Goal: Task Accomplishment & Management: Complete application form

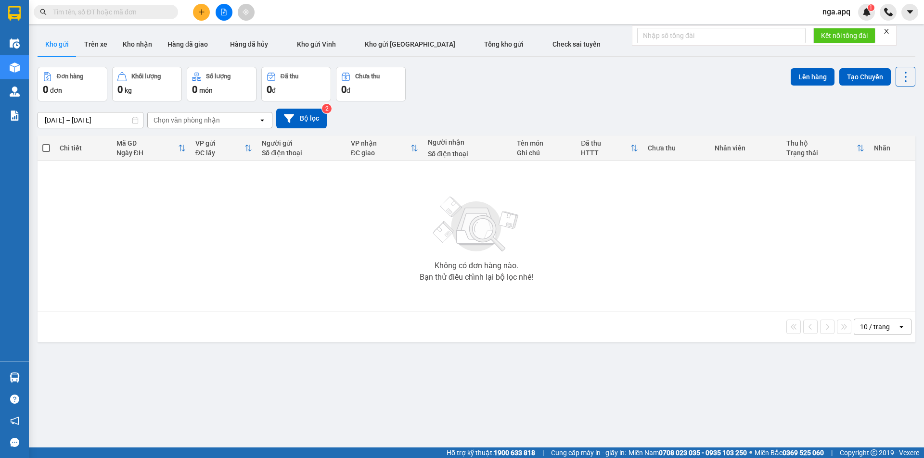
click at [197, 12] on button at bounding box center [201, 12] width 17 height 17
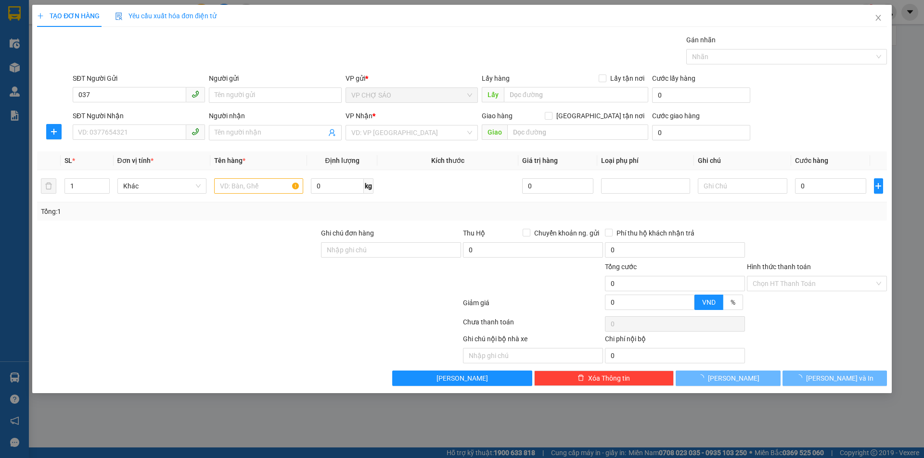
click at [923, 0] on div "TẠO ĐƠN HÀNG Yêu cầu xuất hóa đơn điện tử Transit Pickup Surcharge Ids Transit …" at bounding box center [462, 229] width 924 height 458
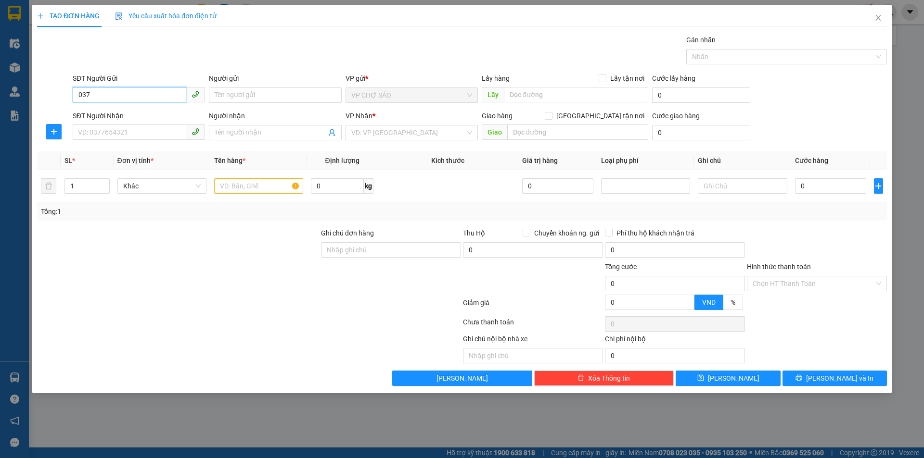
click at [115, 98] on input "037" at bounding box center [130, 94] width 114 height 15
type input "0376967311"
click at [241, 96] on input "Người gửi" at bounding box center [275, 95] width 132 height 15
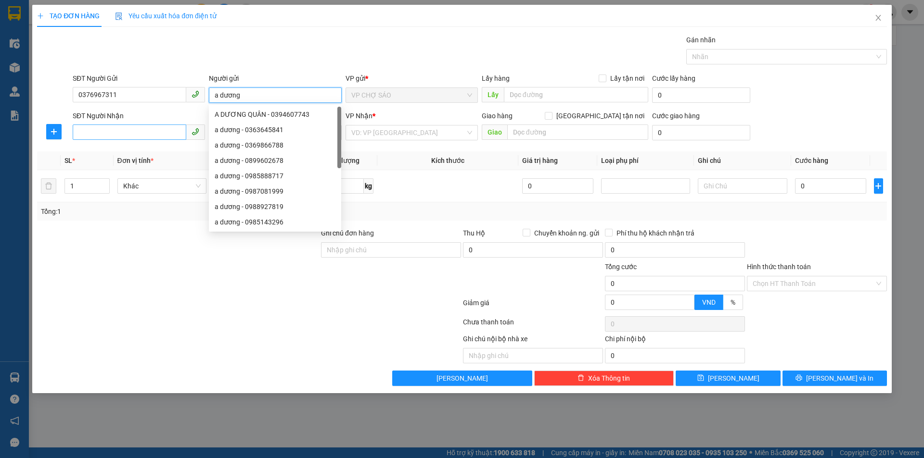
type input "a dương"
drag, startPoint x: 122, startPoint y: 128, endPoint x: 745, endPoint y: 13, distance: 633.5
click at [125, 128] on input "SĐT Người Nhận" at bounding box center [130, 132] width 114 height 15
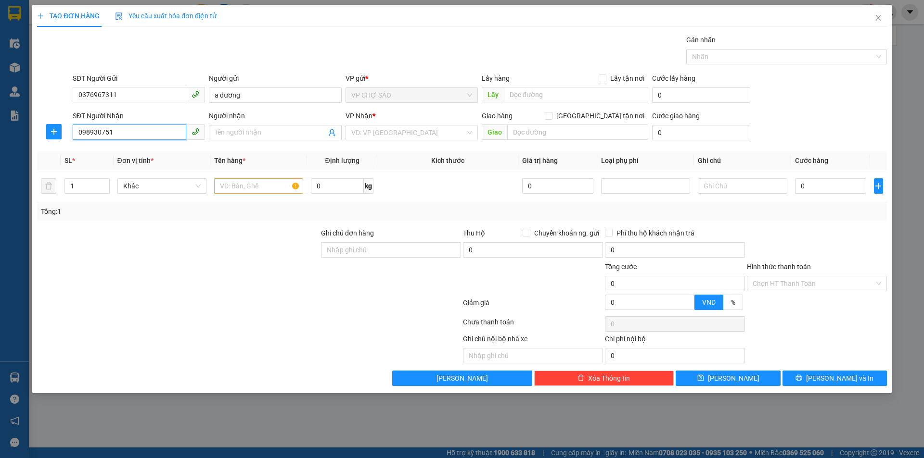
type input "0989307511"
click at [187, 154] on div "0989307511 - a đông" at bounding box center [138, 152] width 121 height 11
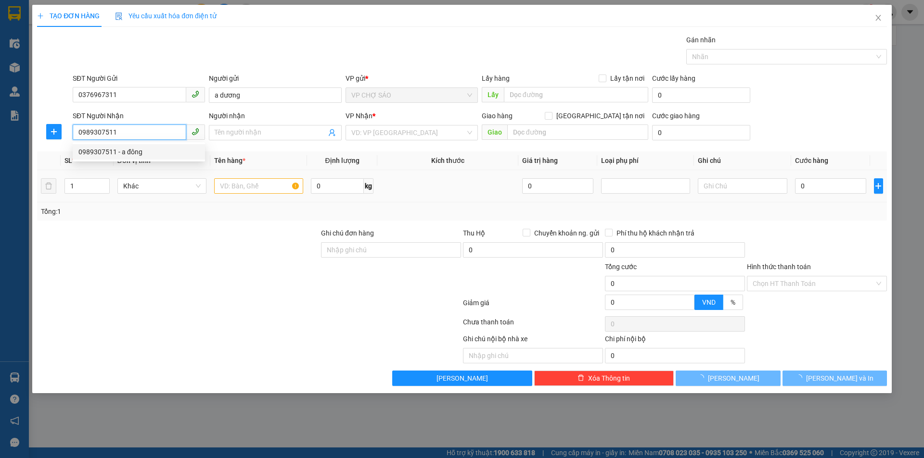
type input "a đông"
checkbox input "true"
type input "vp"
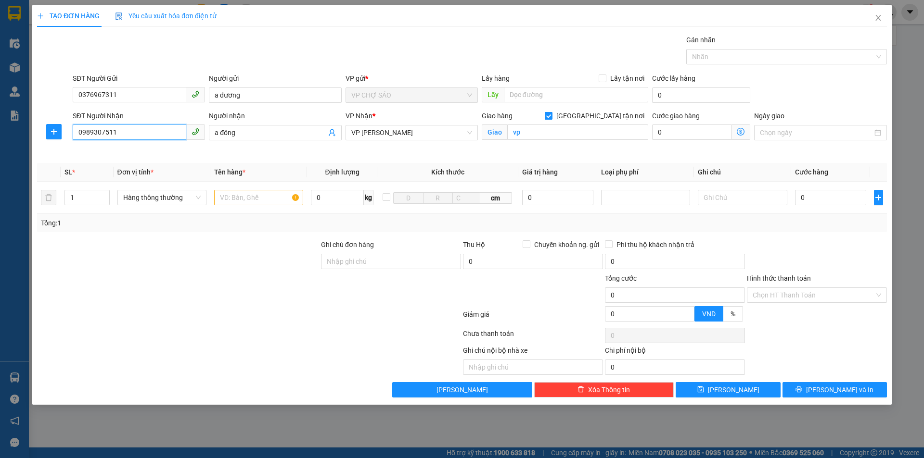
type input "0989307511"
click at [551, 116] on input "[GEOGRAPHIC_DATA] tận nơi" at bounding box center [548, 115] width 7 height 7
checkbox input "false"
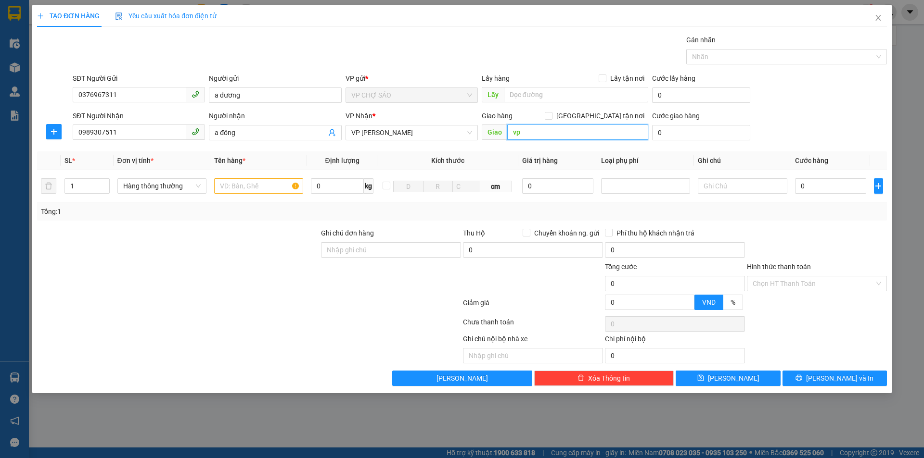
click at [576, 129] on input "vp" at bounding box center [577, 132] width 141 height 15
click at [266, 185] on input "text" at bounding box center [258, 185] width 89 height 15
type input "pin năng lượng hàng dễ vỡ"
click at [824, 183] on input "0" at bounding box center [831, 185] width 72 height 15
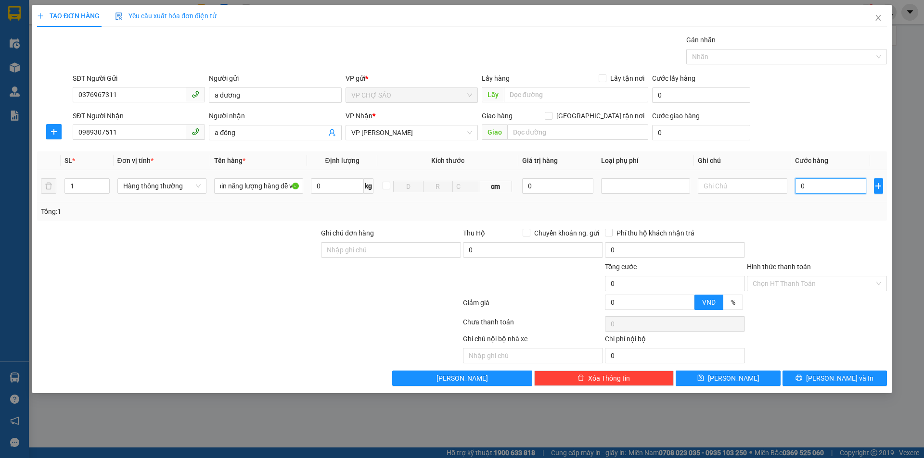
scroll to position [0, 0]
type input "5"
type input "50"
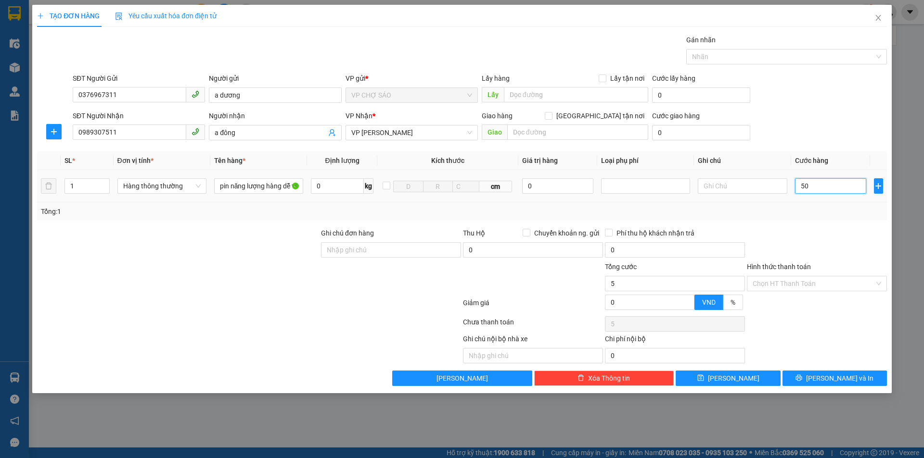
type input "50"
type input "500"
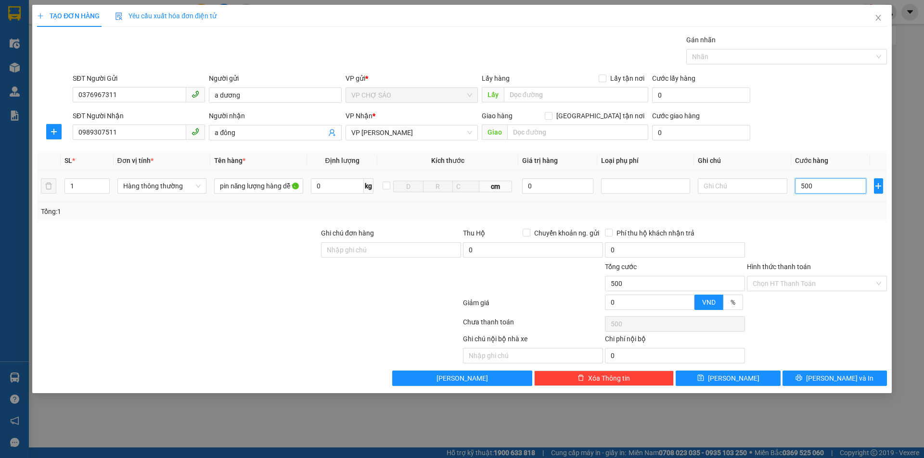
type input "5.000"
type input "50.000"
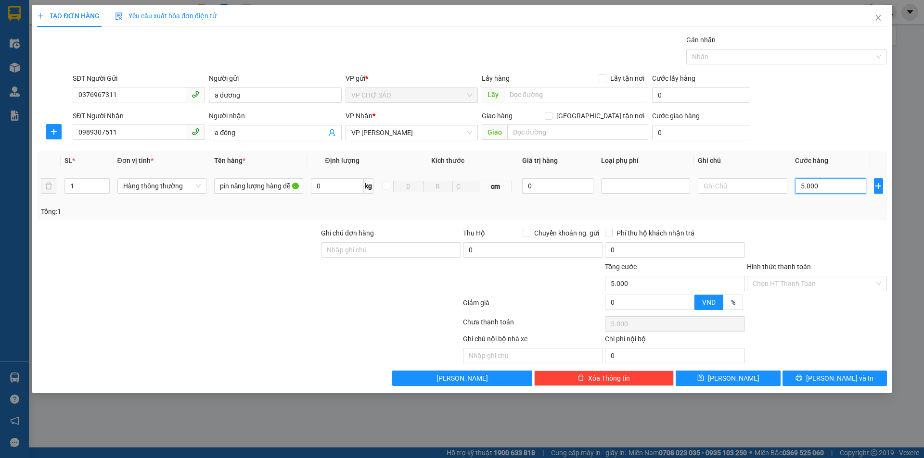
type input "50.000"
click at [795, 281] on input "Hình thức thanh toán" at bounding box center [813, 284] width 122 height 14
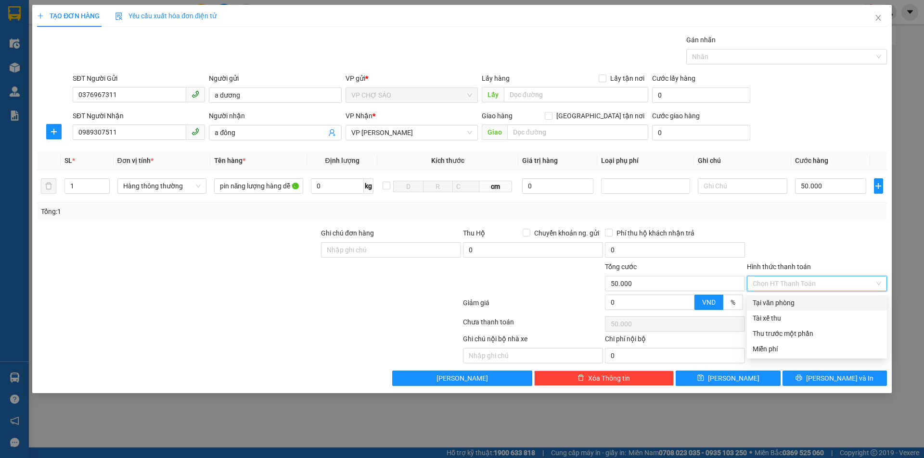
click at [796, 299] on div "Tại văn phòng" at bounding box center [816, 303] width 128 height 11
click at [800, 279] on span "Tại văn phòng" at bounding box center [816, 284] width 128 height 14
click at [787, 301] on div "Tại văn phòng" at bounding box center [816, 303] width 128 height 11
type input "0"
type input "4"
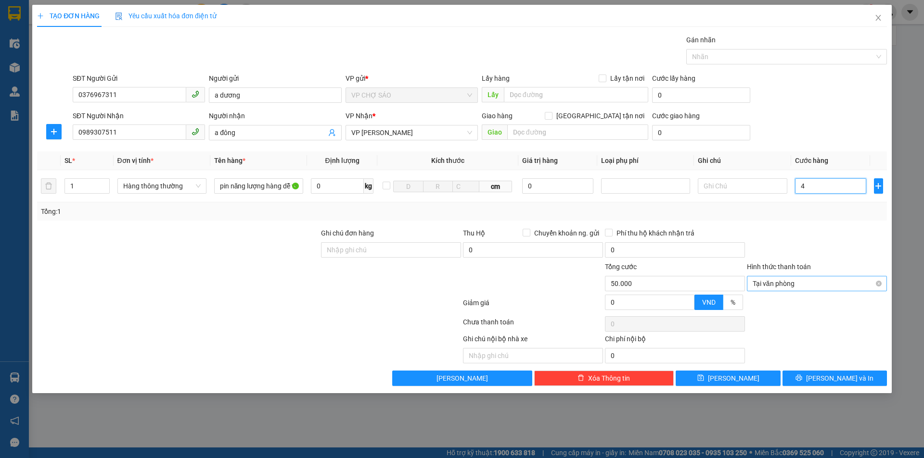
type input "4"
type input "40"
type input "400"
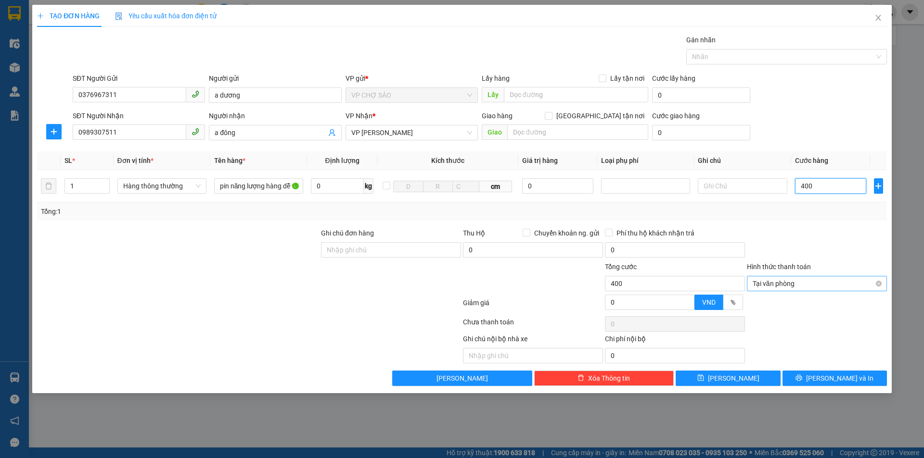
type input "4.000"
type input "40.000"
click at [812, 281] on span "Tại văn phòng" at bounding box center [816, 284] width 128 height 14
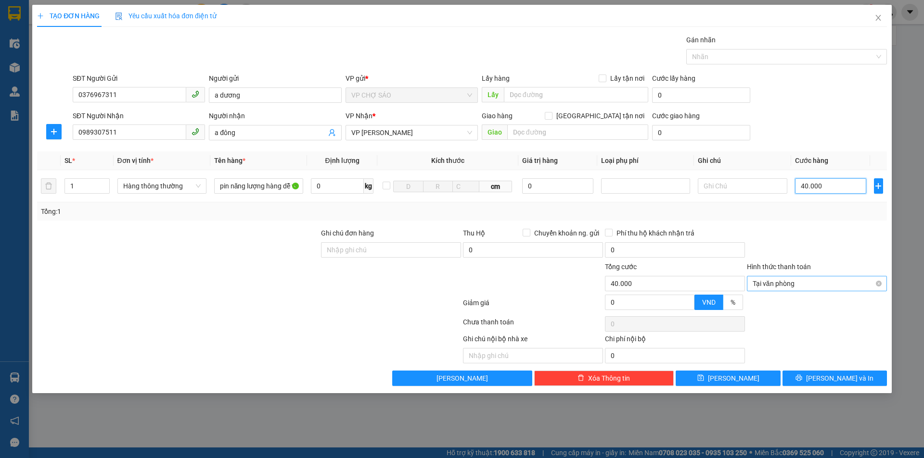
type input "40.000"
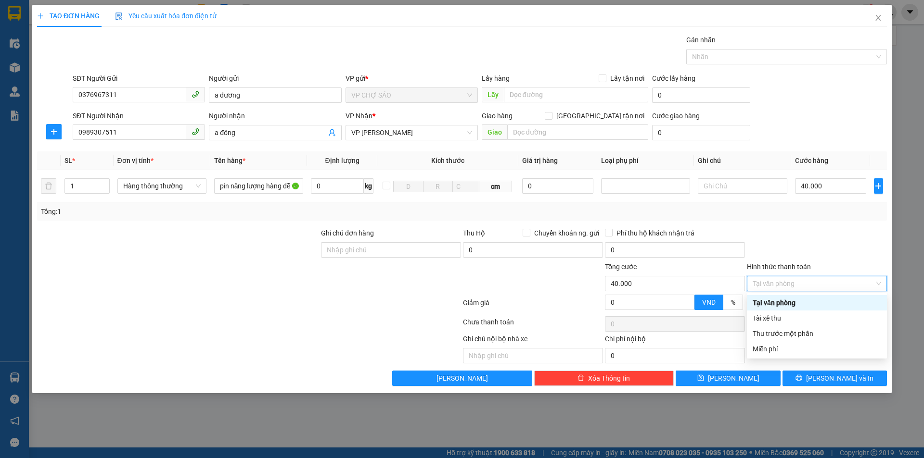
click at [777, 303] on div "Tại văn phòng" at bounding box center [816, 303] width 128 height 11
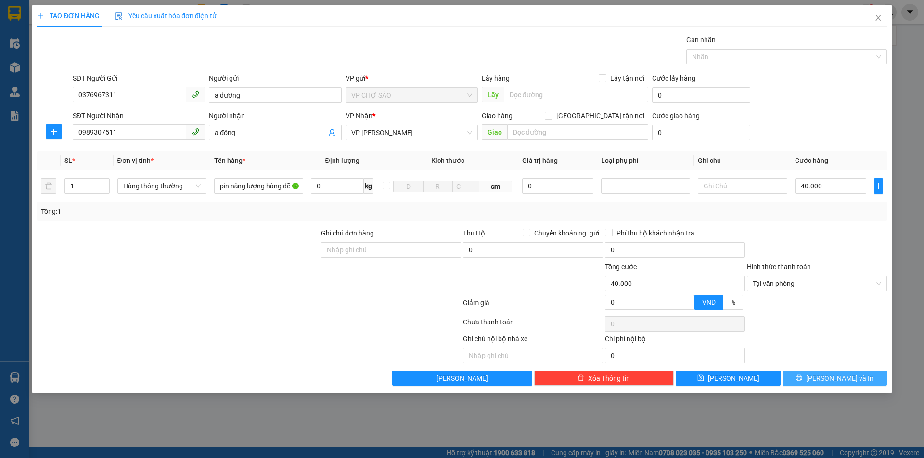
click at [827, 384] on button "[PERSON_NAME] và In" at bounding box center [834, 378] width 104 height 15
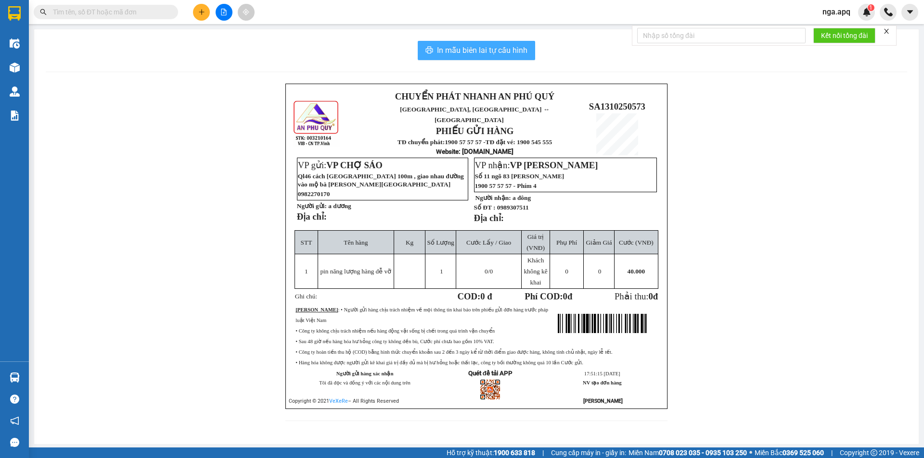
click at [429, 50] on icon "printer" at bounding box center [429, 50] width 8 height 8
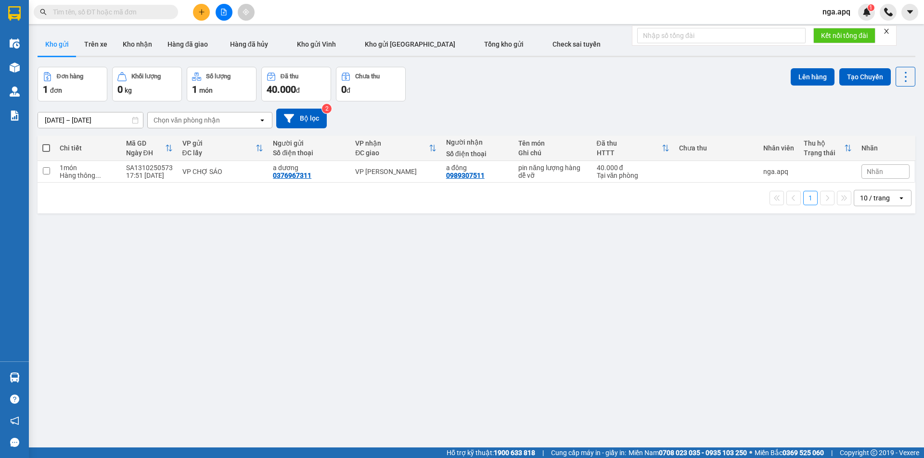
click at [595, 55] on div "Kho gửi Trên xe Kho nhận Hàng đã giao Hàng đã hủy Kho gửi [PERSON_NAME] gửi Hà …" at bounding box center [476, 45] width 877 height 25
click at [836, 170] on icon at bounding box center [839, 171] width 7 height 7
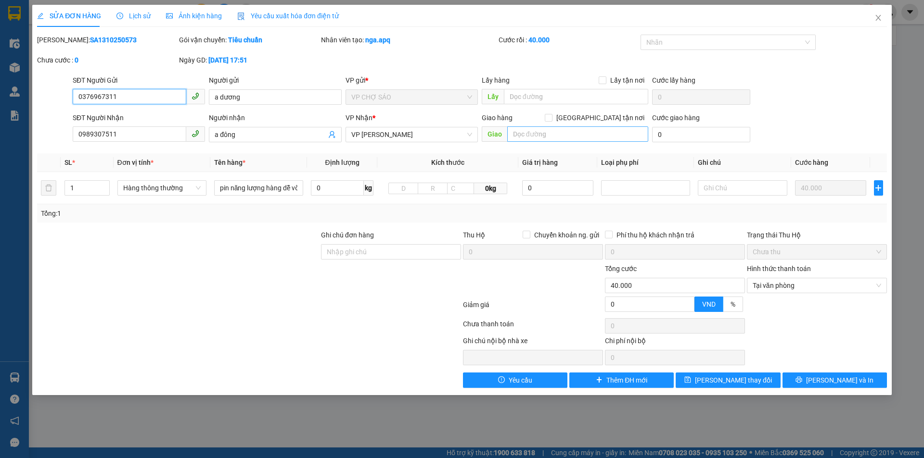
type input "0376967311"
type input "a dương"
type input "0989307511"
type input "a đông"
type input "0"
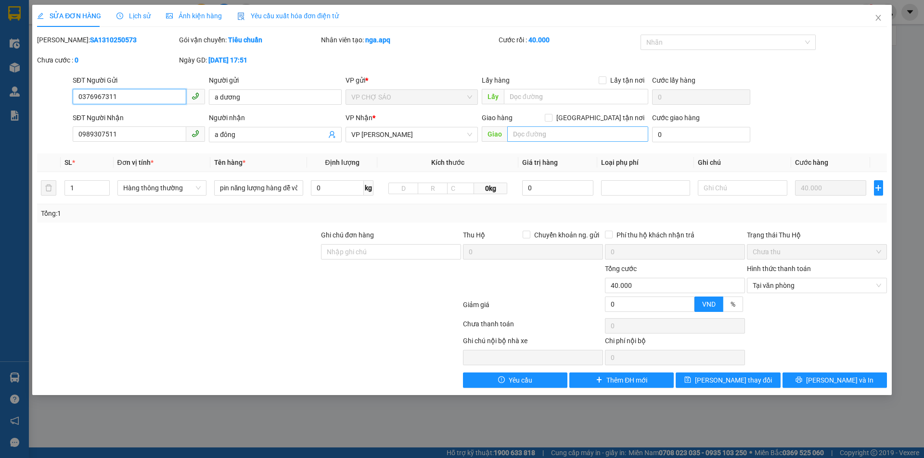
type input "40.000"
click at [299, 190] on input "pin năng lượng hàng dễ vỡ" at bounding box center [258, 187] width 89 height 15
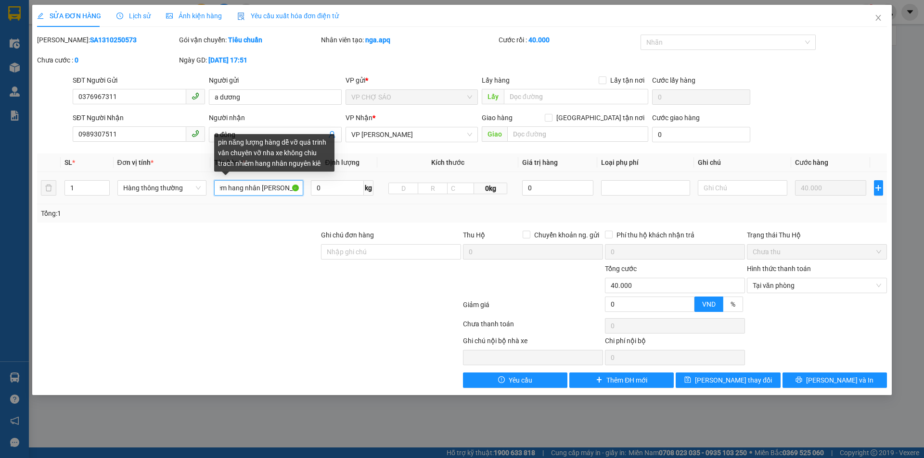
scroll to position [0, 241]
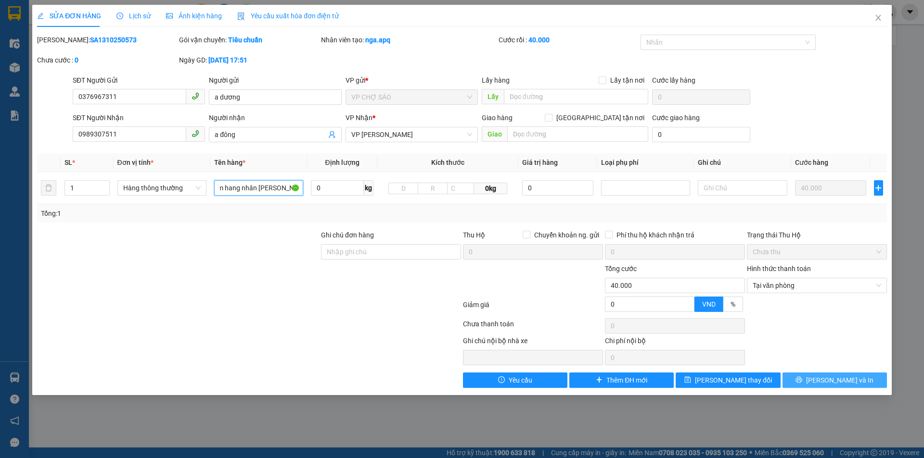
type input "pin năng lượng hàng dễ vỡ quá trinh vân chuyên vỡ nha xe không chiu trach nhiêm…"
click at [841, 381] on span "[PERSON_NAME] và In" at bounding box center [839, 380] width 67 height 11
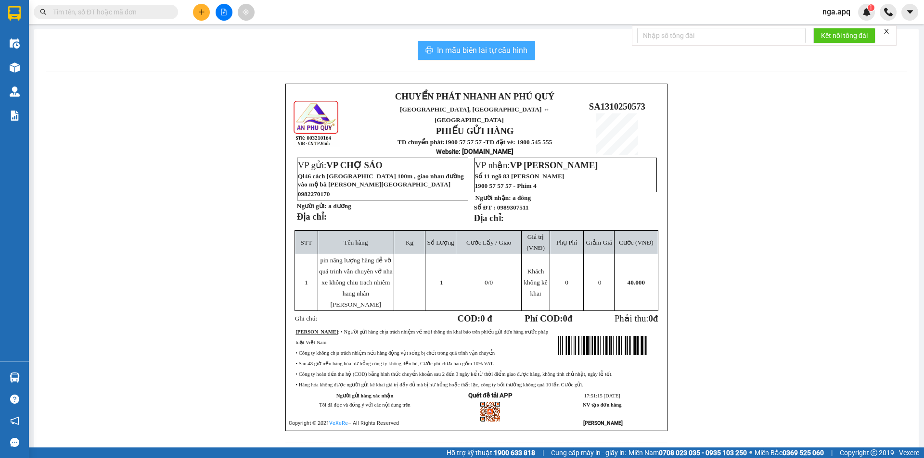
click at [472, 48] on span "In mẫu biên lai tự cấu hình" at bounding box center [482, 50] width 90 height 12
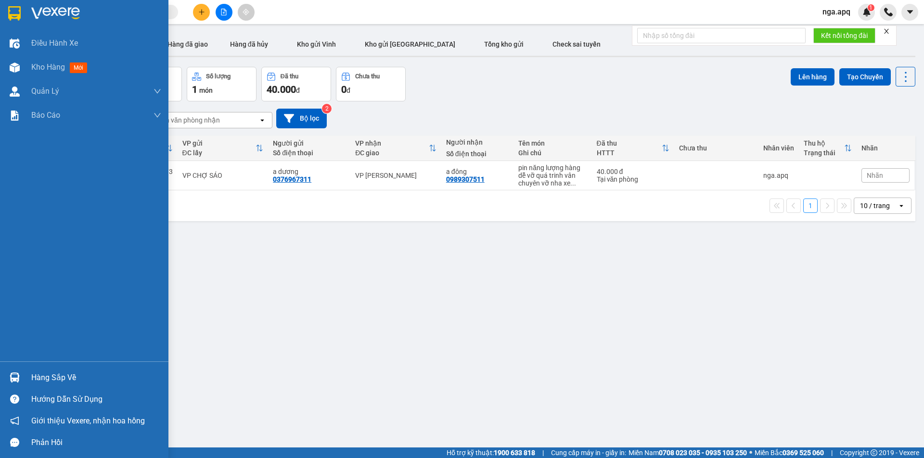
click at [18, 376] on img at bounding box center [15, 378] width 10 height 10
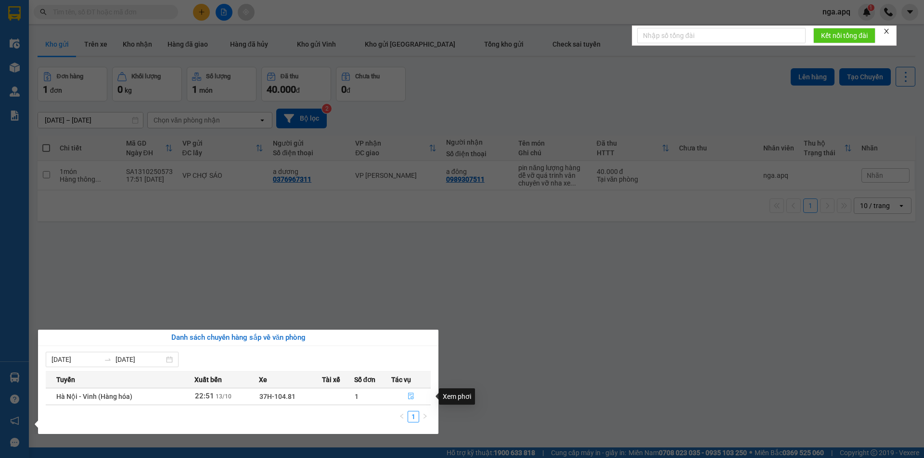
click at [411, 399] on icon "file-done" at bounding box center [411, 396] width 6 height 7
